Goal: Task Accomplishment & Management: Manage account settings

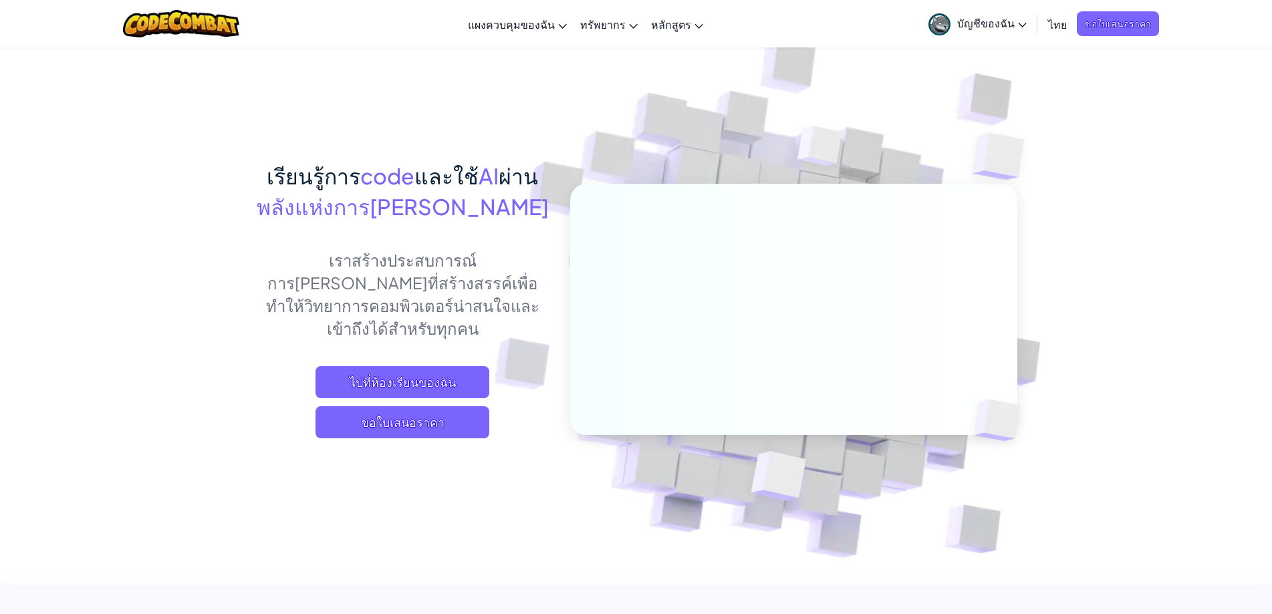
click at [1017, 24] on span "บัญชีของฉัน" at bounding box center [992, 23] width 70 height 14
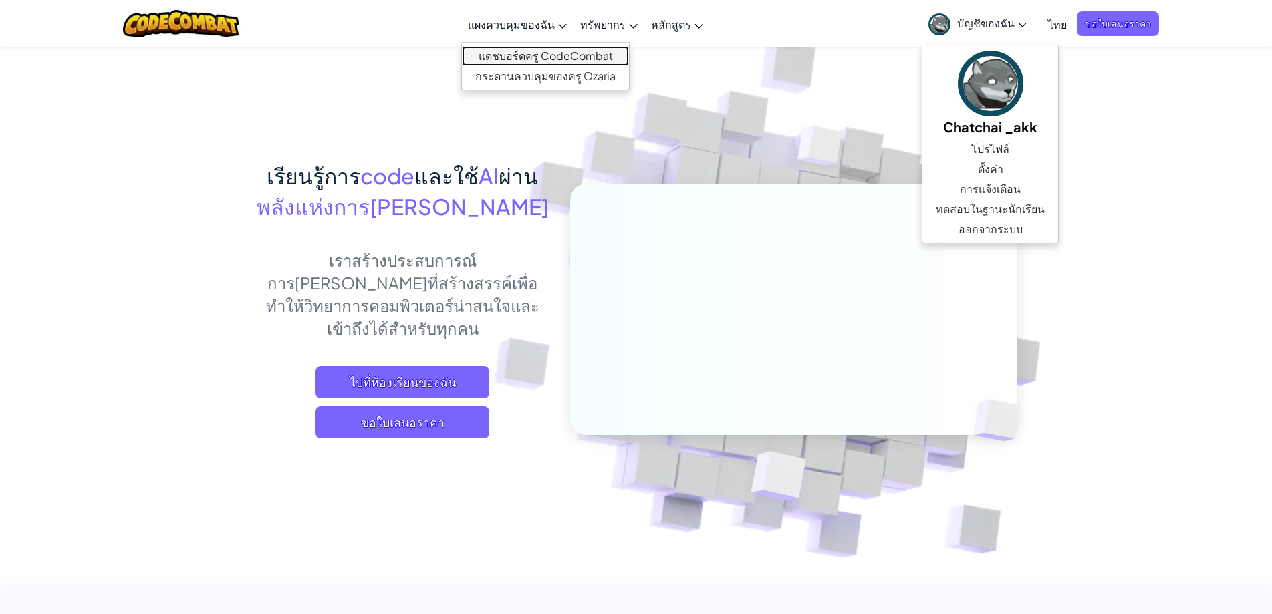
click at [566, 55] on link "แดชบอร์ดครู CodeCombat" at bounding box center [545, 56] width 167 height 20
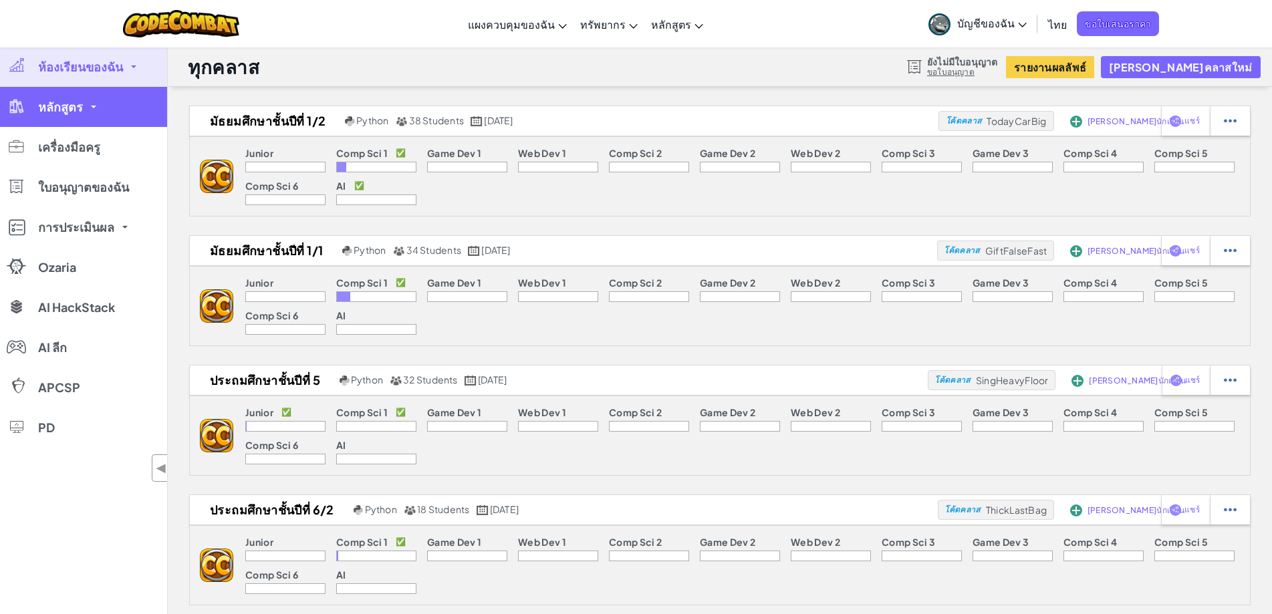
click at [80, 101] on span "หลักสูตร" at bounding box center [60, 107] width 45 height 12
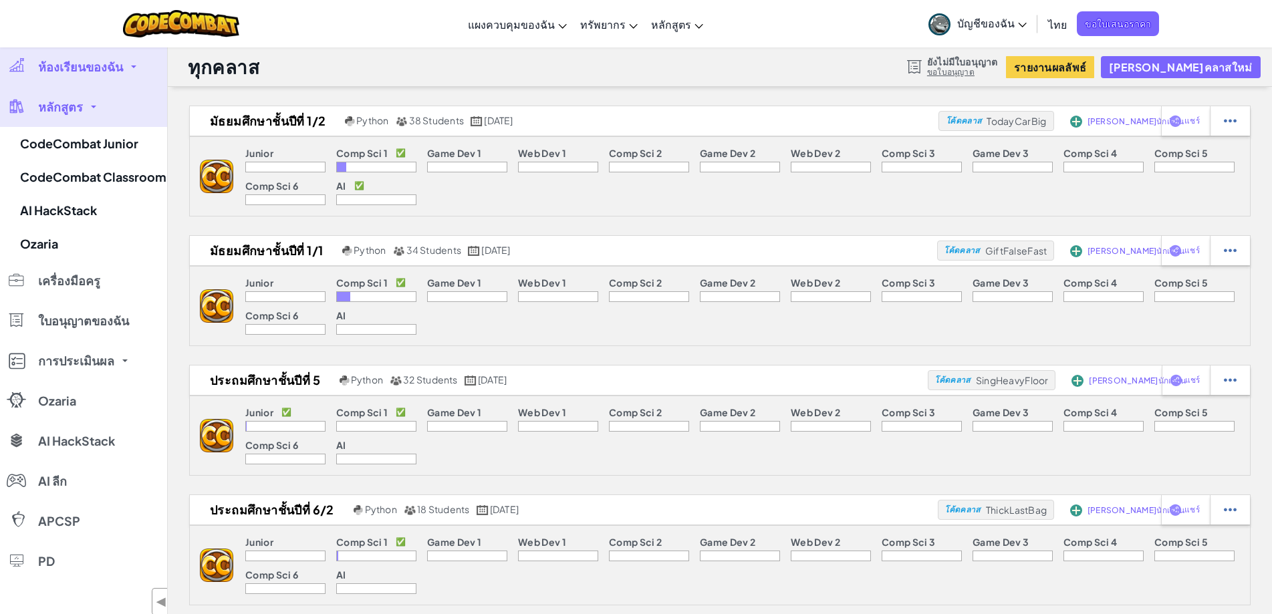
click at [117, 55] on link "ห้องเรียนของฉัน" at bounding box center [83, 67] width 167 height 40
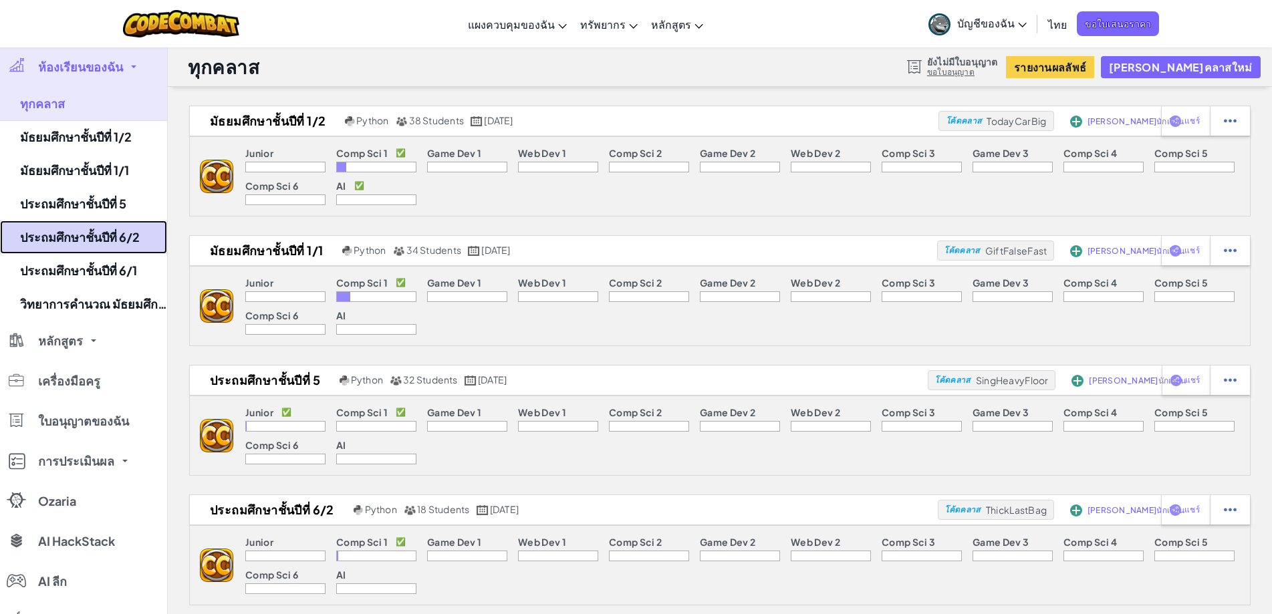
click at [135, 239] on link "ประถมศึกษาชั้นปีที่ 6/2" at bounding box center [83, 237] width 167 height 33
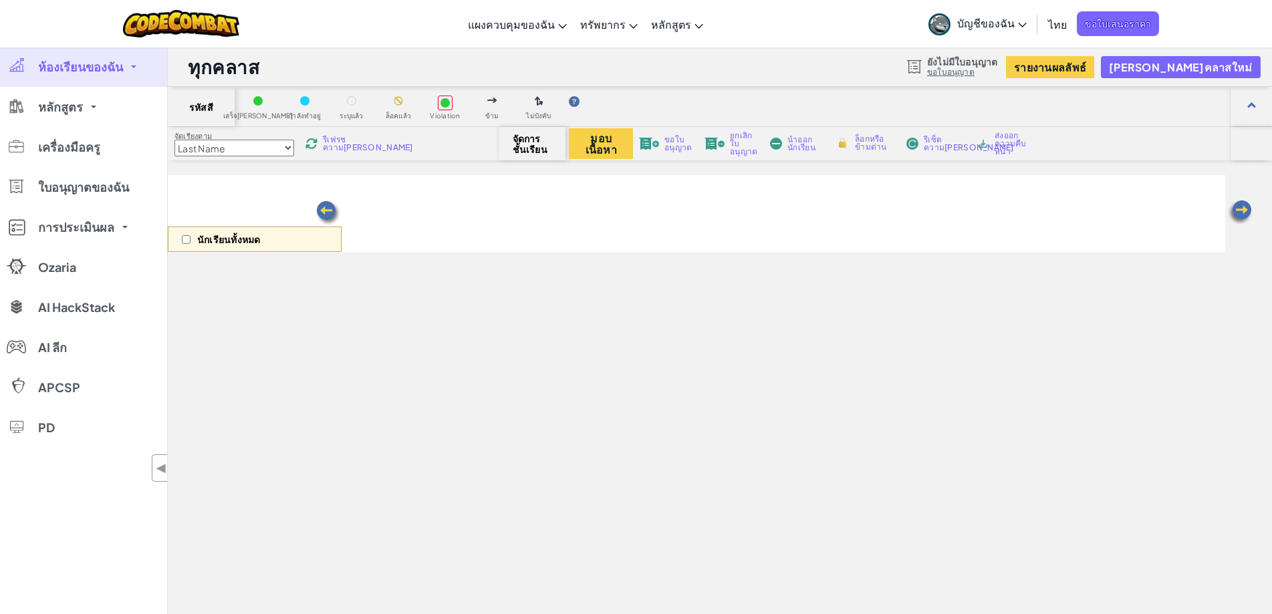
select select "560f1a9f22961295f9427742"
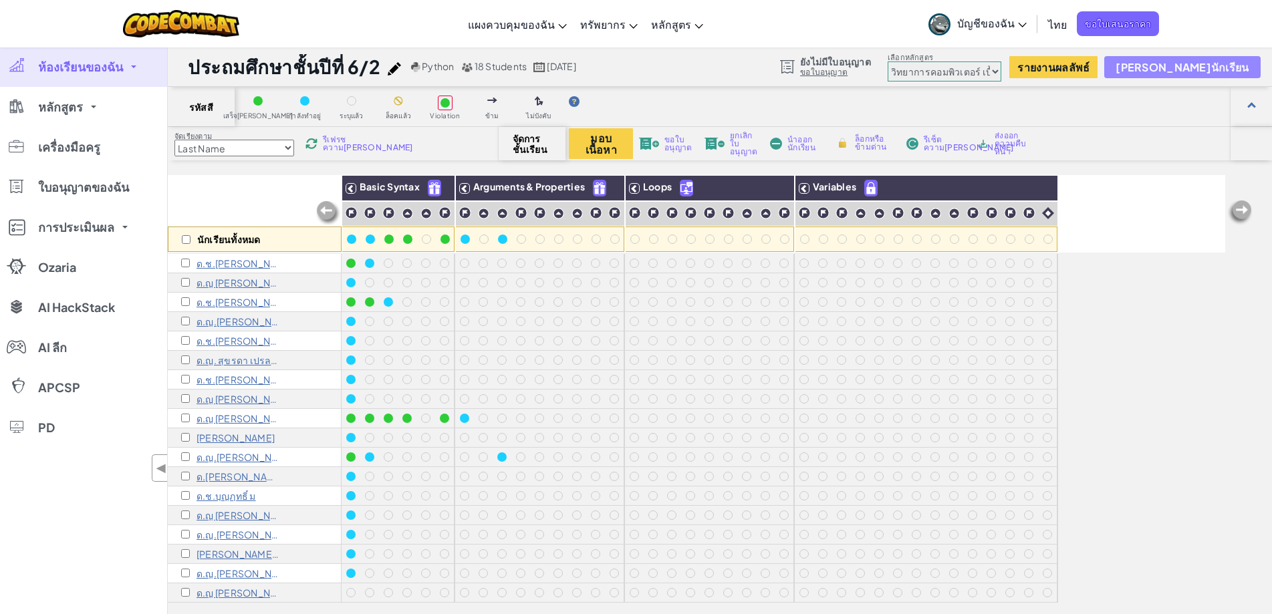
click at [1217, 68] on span "[PERSON_NAME]นักเรียน" at bounding box center [1181, 66] width 133 height 11
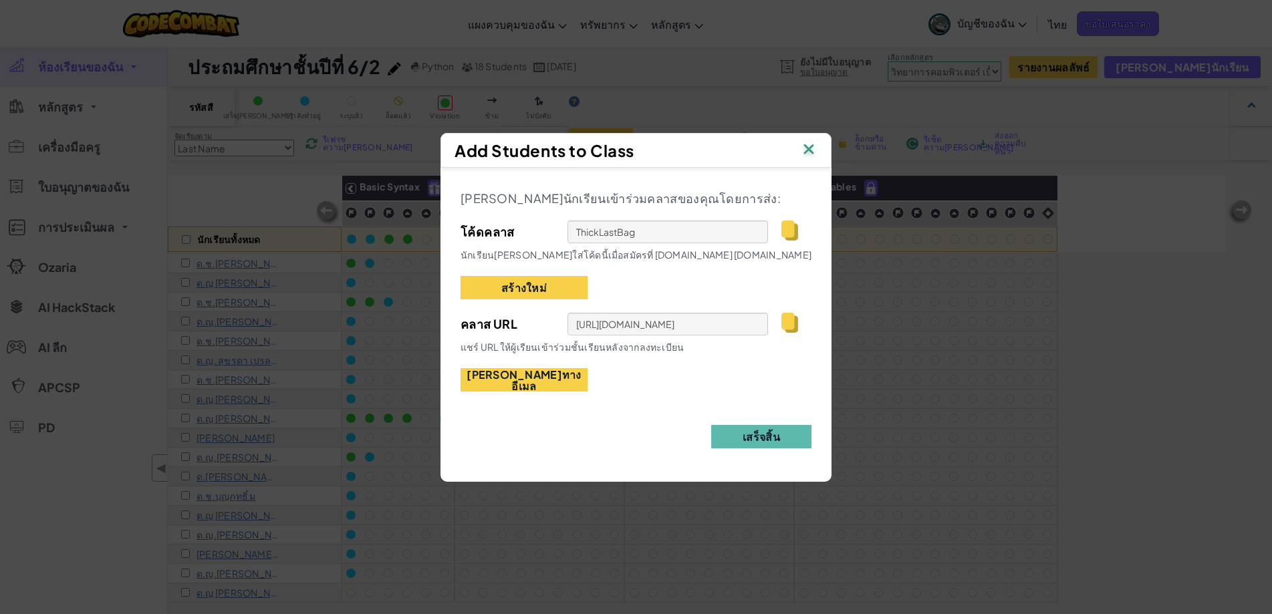
click at [787, 232] on img at bounding box center [789, 231] width 17 height 20
